Goal: Task Accomplishment & Management: Manage account settings

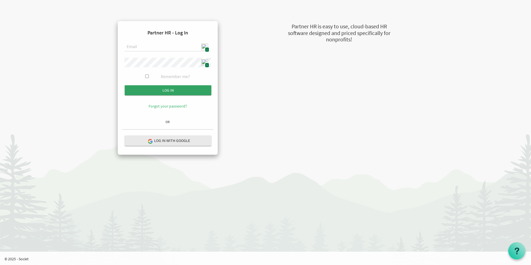
type input "[EMAIL_ADDRESS][DOMAIN_NAME]"
click at [169, 90] on input "Log in" at bounding box center [168, 90] width 87 height 10
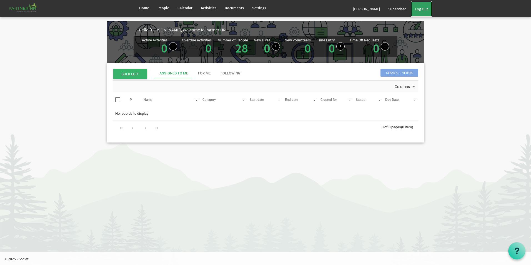
click at [424, 9] on link "Log Out" at bounding box center [421, 9] width 21 height 16
